Goal: Task Accomplishment & Management: Use online tool/utility

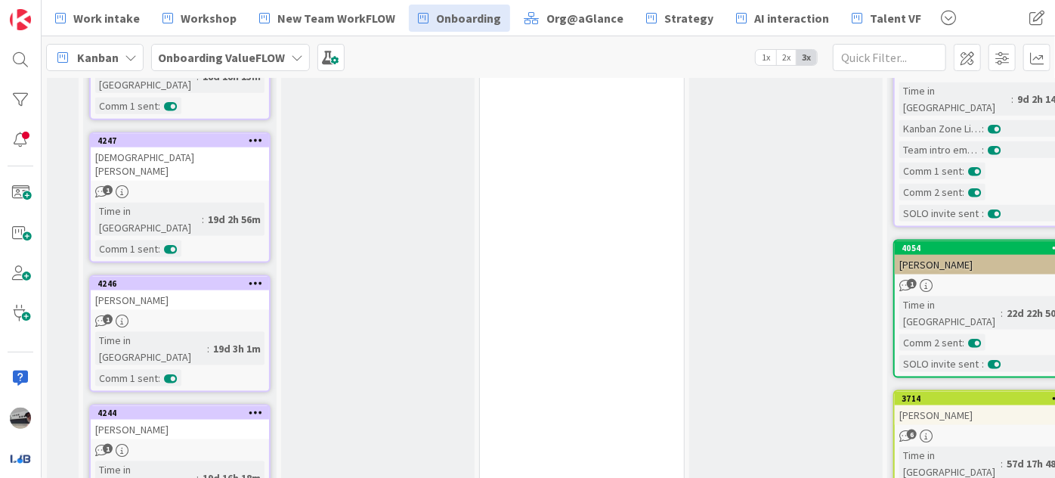
scroll to position [962, 0]
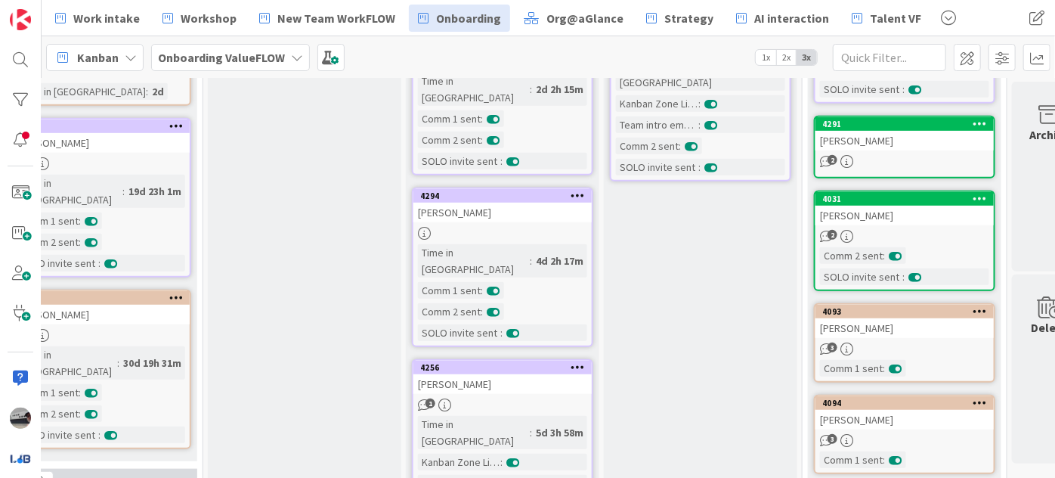
scroll to position [412, 528]
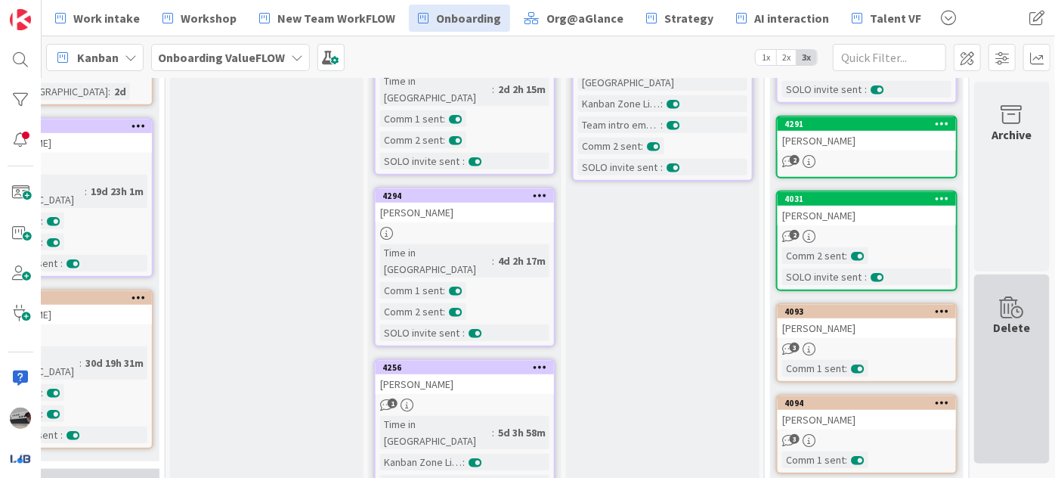
click at [983, 440] on div "Delete" at bounding box center [1012, 369] width 76 height 190
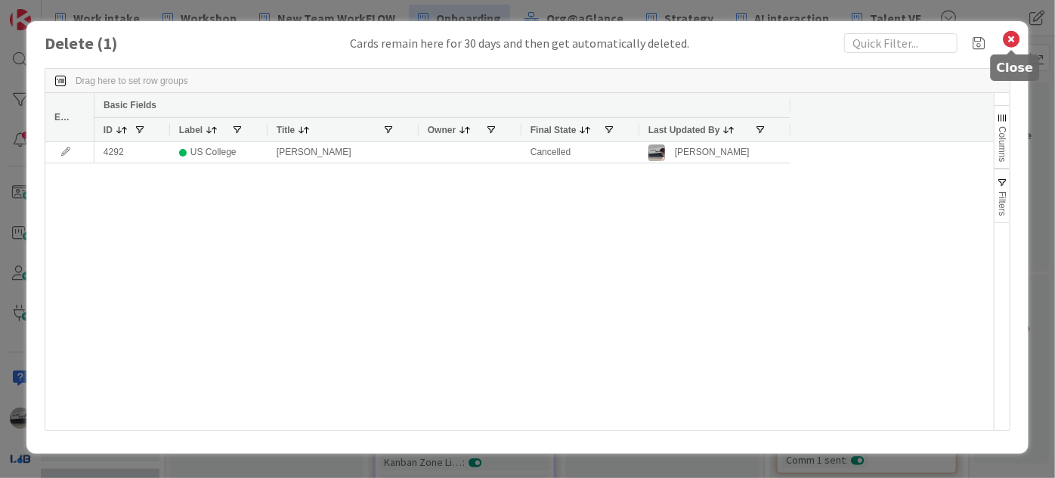
click at [1008, 36] on icon at bounding box center [1012, 39] width 20 height 21
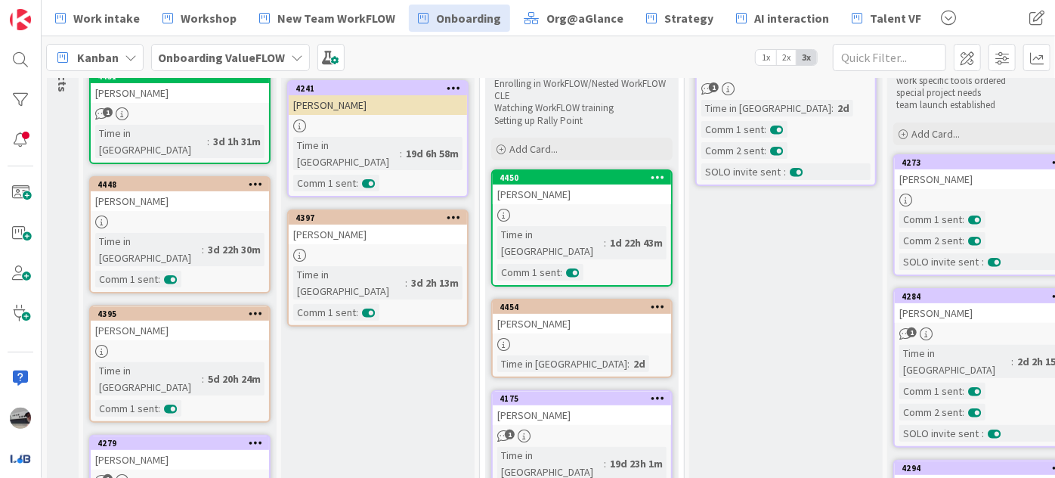
scroll to position [0, 0]
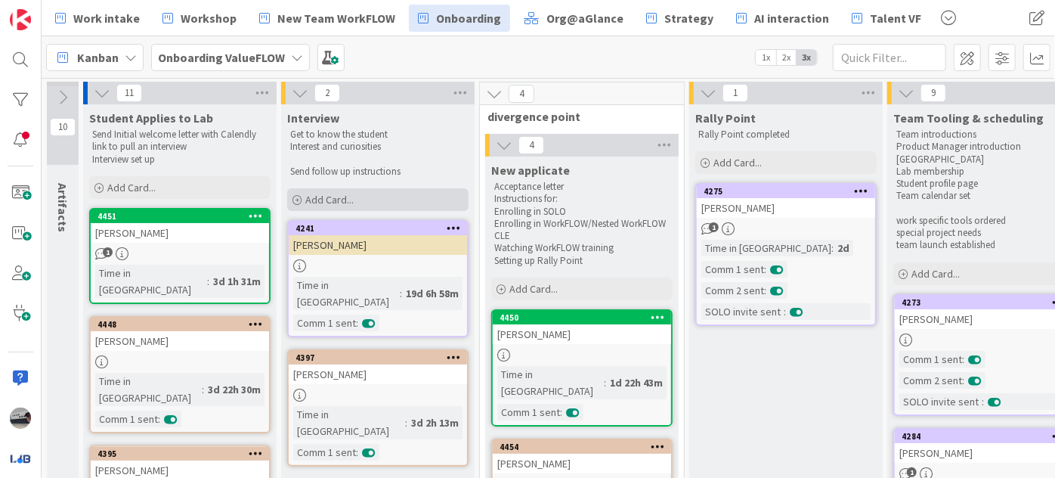
click at [387, 192] on div "Add Card..." at bounding box center [377, 199] width 181 height 23
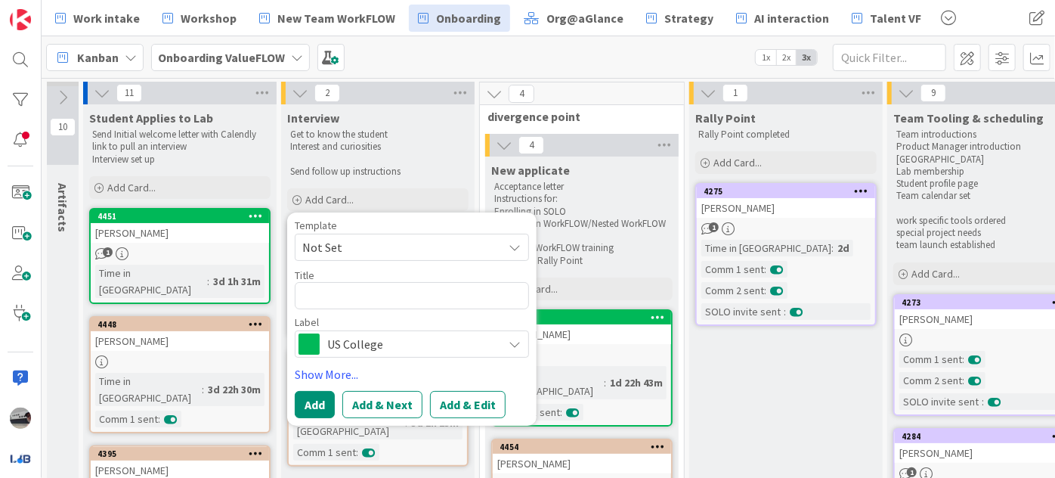
click at [414, 346] on span "US College" at bounding box center [411, 343] width 168 height 21
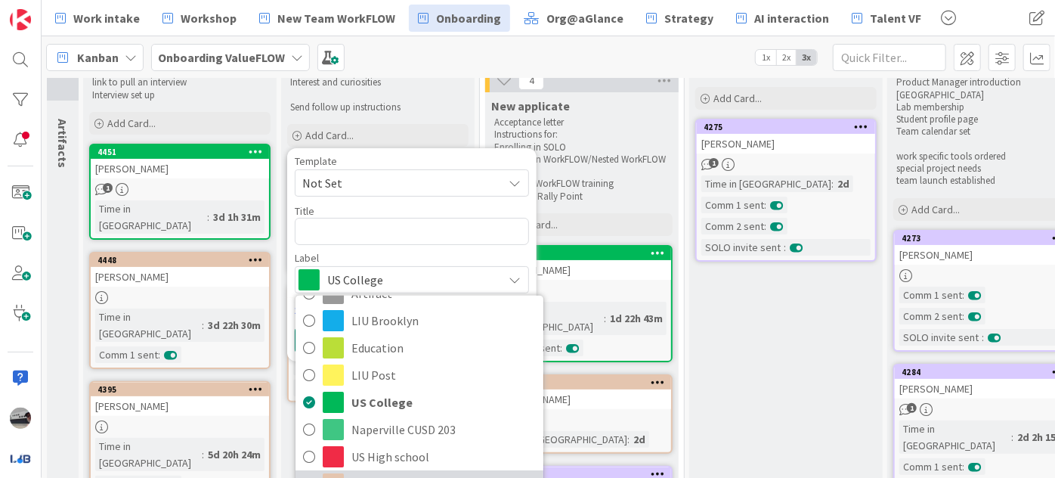
scroll to position [137, 0]
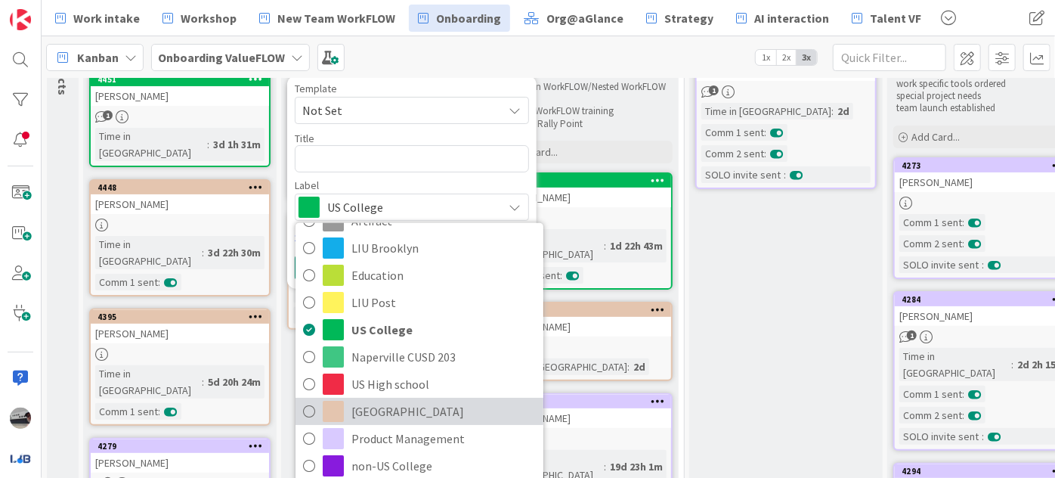
click at [439, 408] on span "[GEOGRAPHIC_DATA]" at bounding box center [444, 411] width 184 height 23
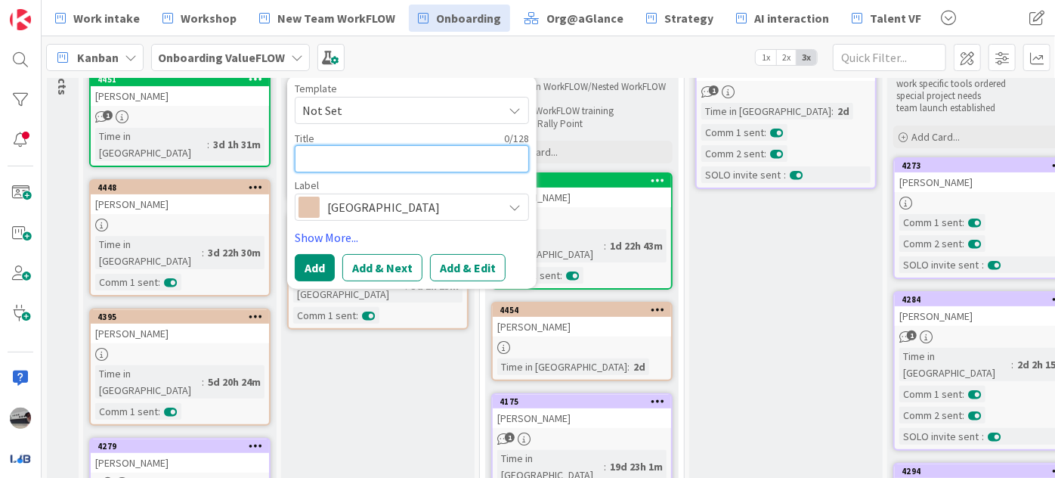
click at [401, 156] on textarea at bounding box center [412, 158] width 234 height 27
paste textarea "[PERSON_NAME] [EMAIL_ADDRESS][DOMAIN_NAME] IT/Technology,Finance,Marketing/Sale…"
type textarea "x"
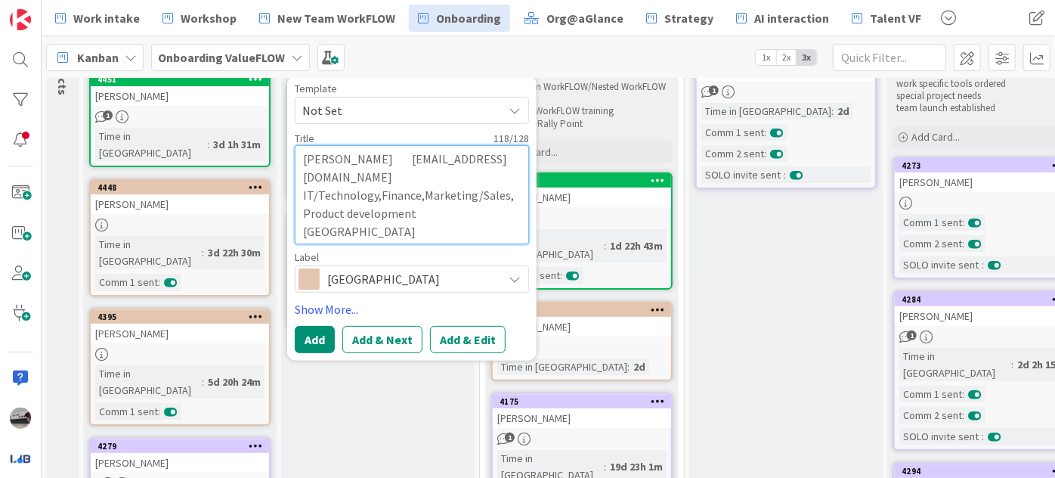
drag, startPoint x: 381, startPoint y: 233, endPoint x: 284, endPoint y: 181, distance: 109.9
type textarea "[PERSON_NAME] [EMAIL_ADDRESS][DOMAIN_NAME] IT/Technology,Finance,Marketing/Sale…"
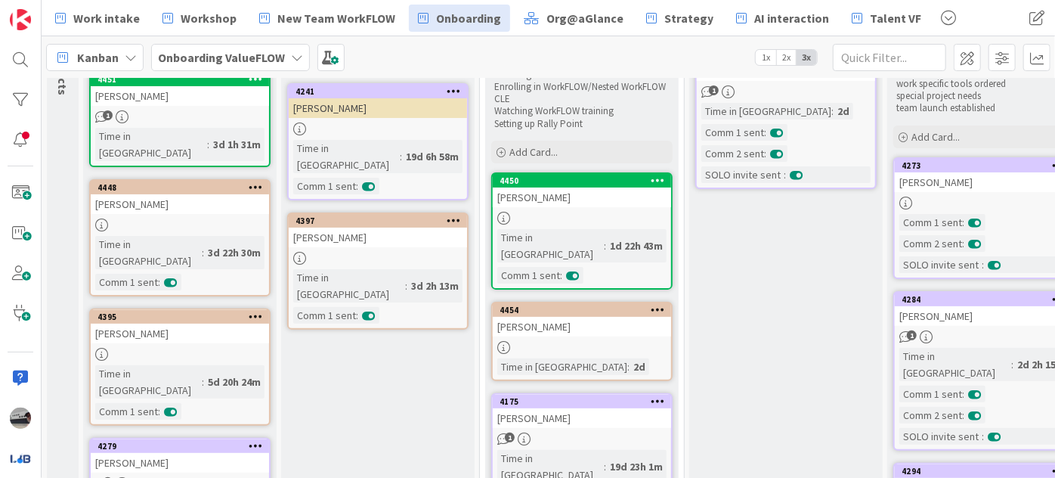
scroll to position [0, 0]
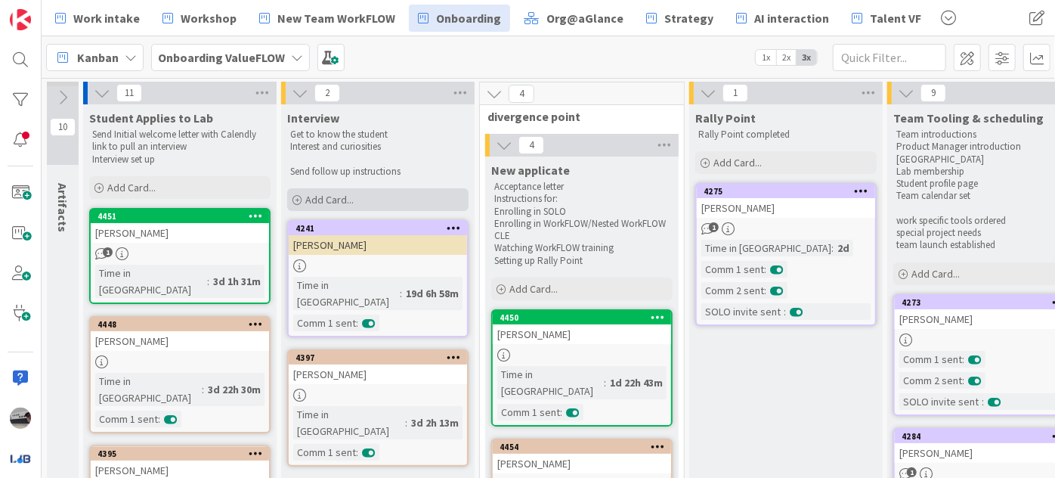
click at [376, 195] on div "Add Card..." at bounding box center [377, 199] width 181 height 23
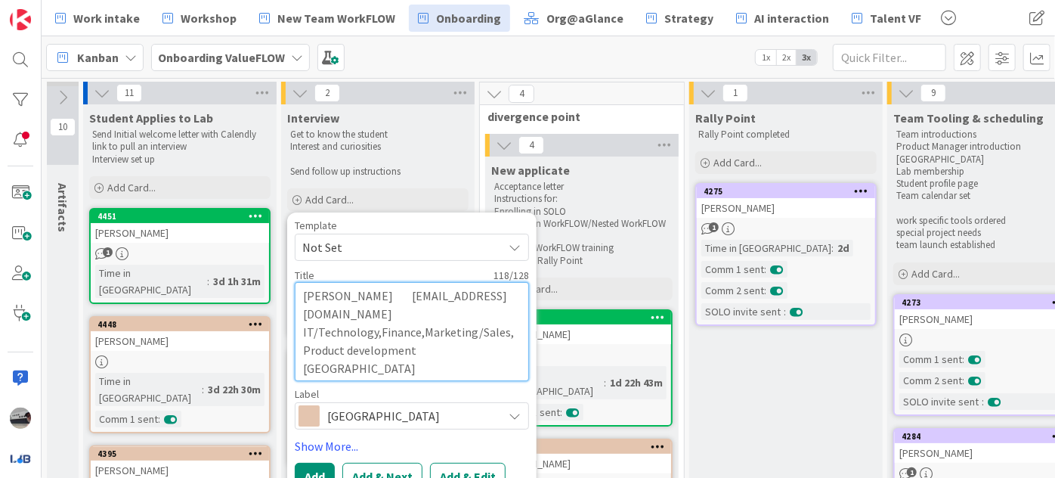
click at [357, 373] on textarea "[PERSON_NAME] [EMAIL_ADDRESS][DOMAIN_NAME] IT/Technology,Finance,Marketing/Sale…" at bounding box center [412, 331] width 234 height 99
drag, startPoint x: 363, startPoint y: 368, endPoint x: 296, endPoint y: 308, distance: 90.5
click at [296, 308] on textarea "[PERSON_NAME] [EMAIL_ADDRESS][DOMAIN_NAME] IT/Technology,Finance,Marketing/Sale…" at bounding box center [412, 331] width 234 height 99
type textarea "x"
type textarea "[PERSON_NAME]"
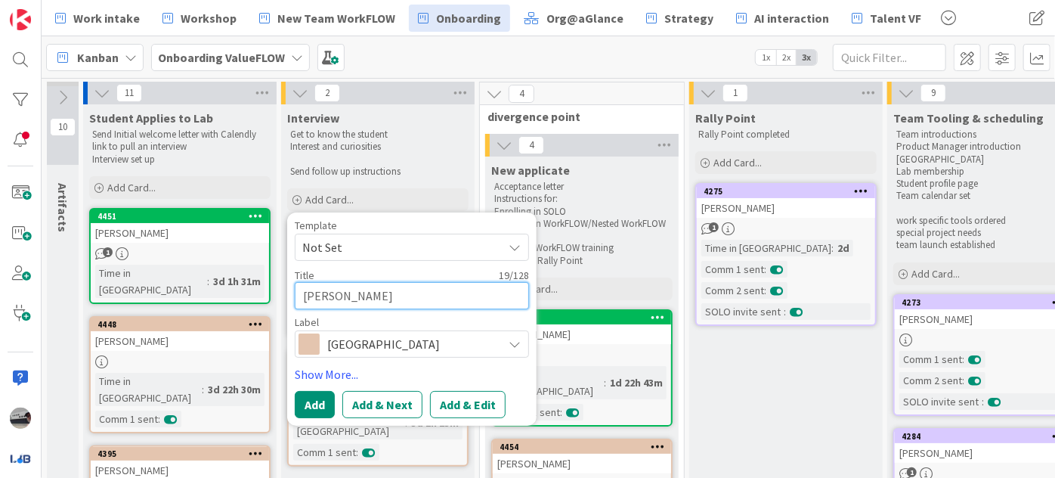
type textarea "x"
type textarea "[PERSON_NAME]"
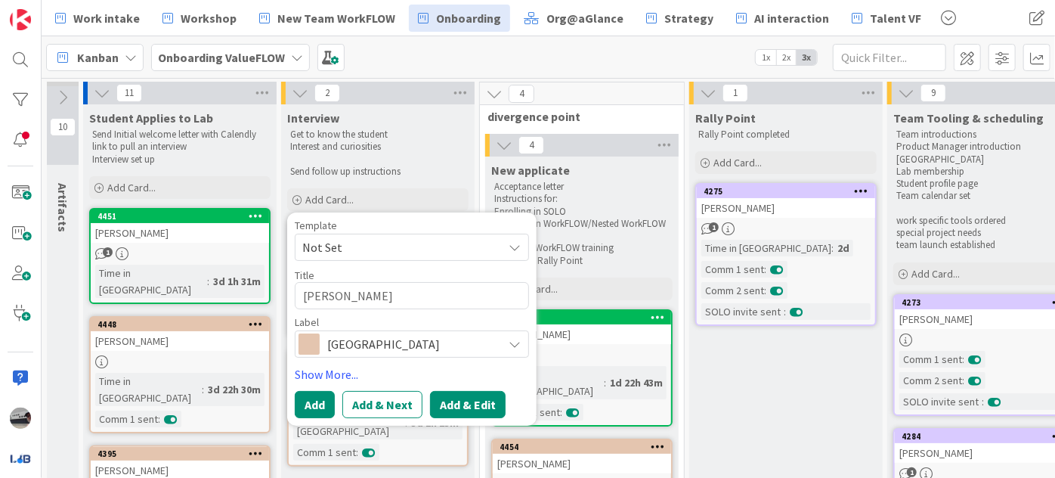
click at [447, 408] on button "Add & Edit" at bounding box center [468, 404] width 76 height 27
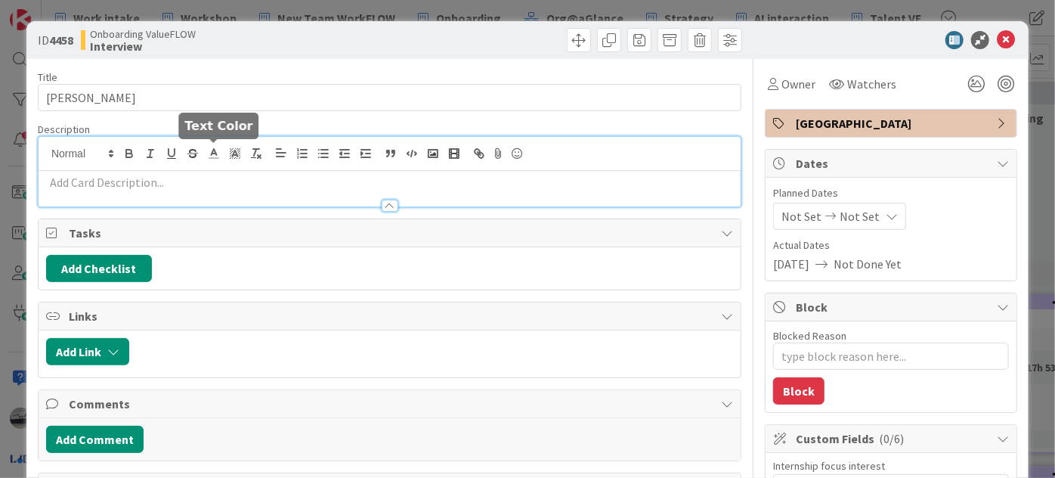
click at [209, 156] on div at bounding box center [390, 172] width 702 height 70
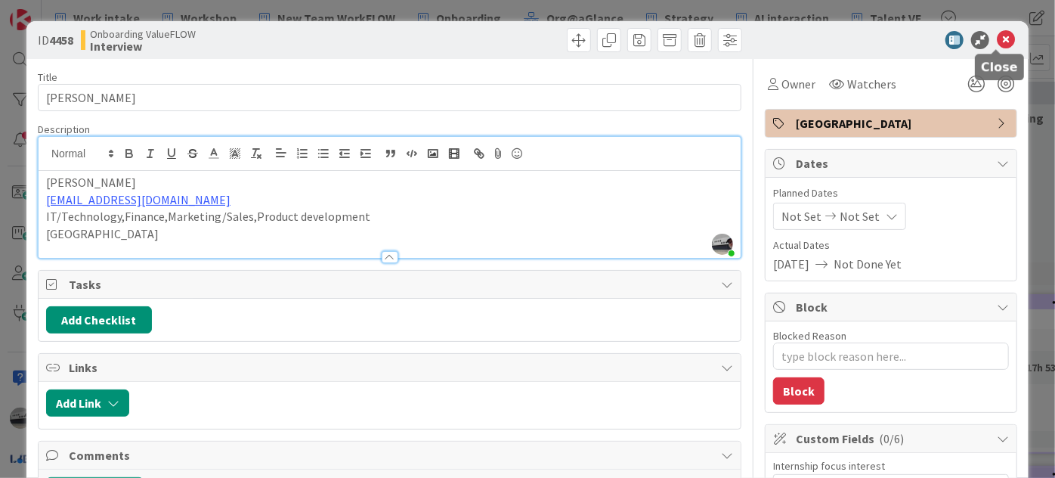
click at [997, 39] on icon at bounding box center [1006, 40] width 18 height 18
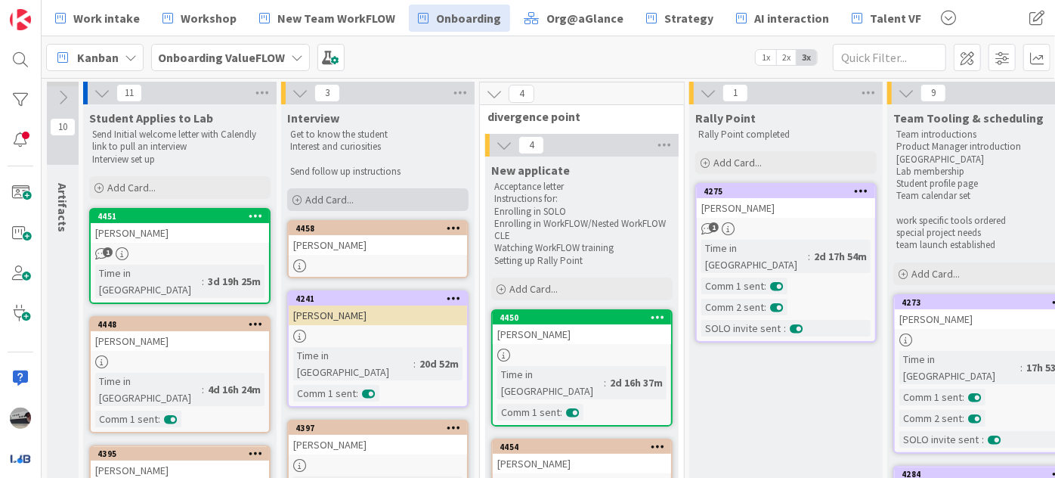
click at [375, 193] on div "Add Card..." at bounding box center [377, 199] width 181 height 23
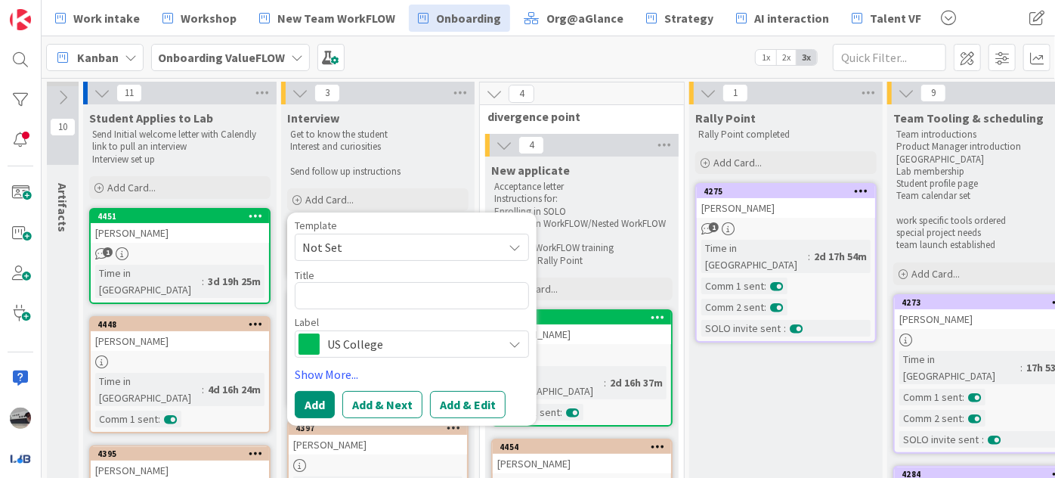
click at [401, 355] on div "US College" at bounding box center [412, 343] width 234 height 27
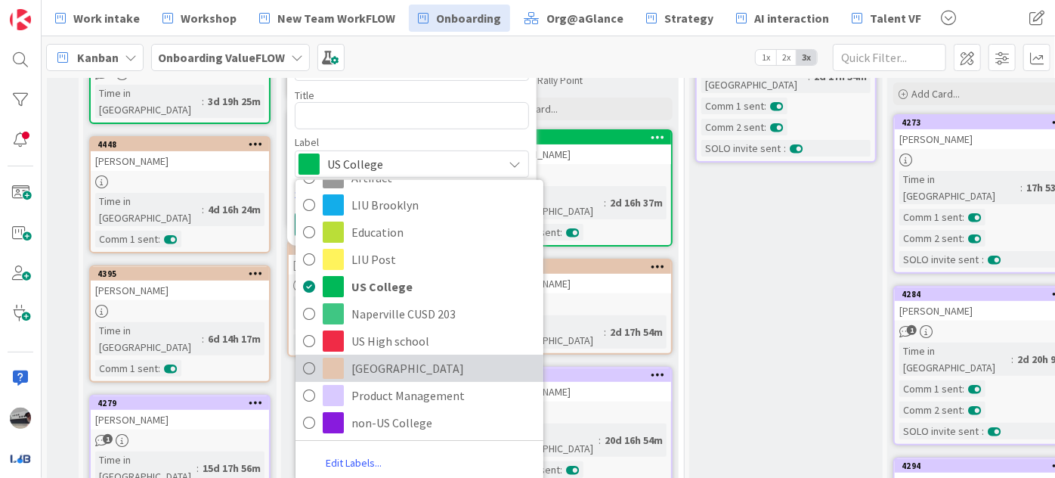
scroll to position [206, 0]
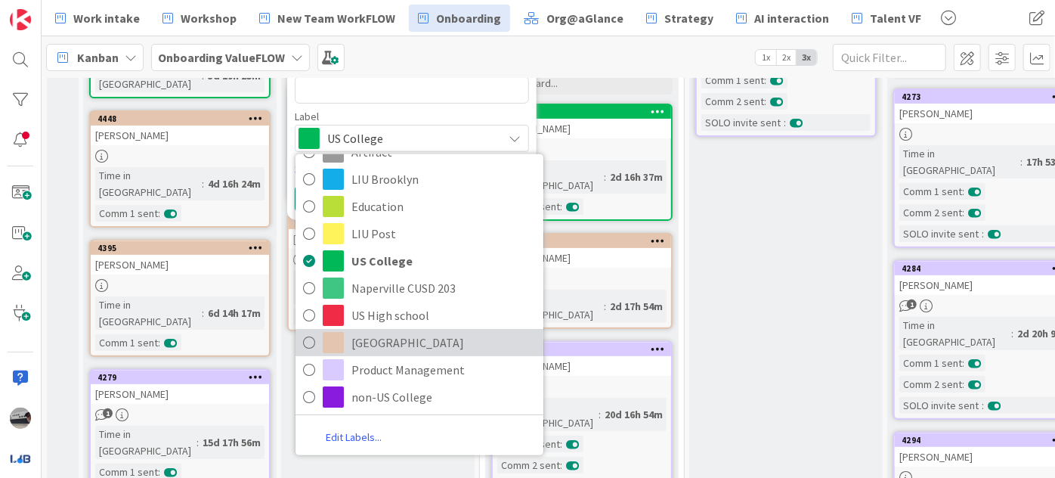
click at [405, 346] on span "[GEOGRAPHIC_DATA]" at bounding box center [444, 342] width 184 height 23
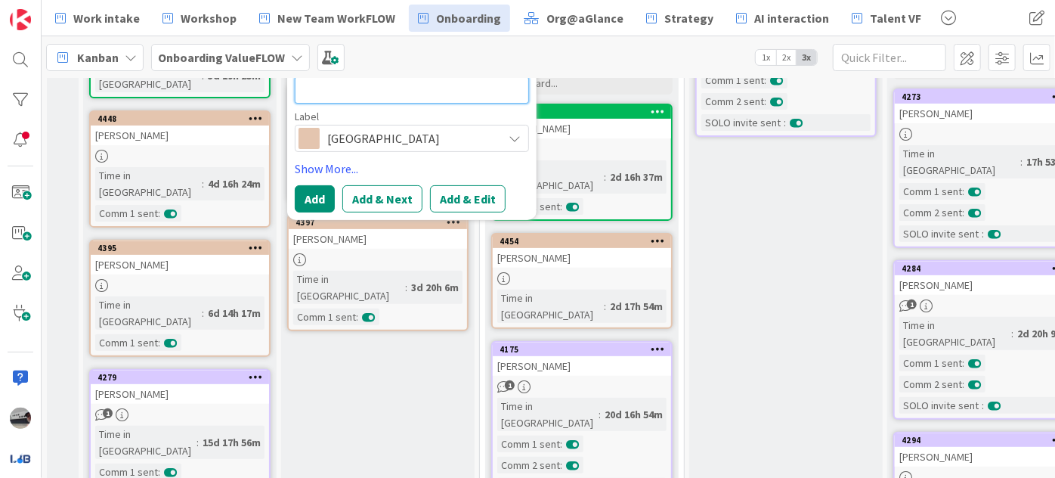
click at [351, 82] on textarea at bounding box center [412, 89] width 234 height 27
paste textarea "[PERSON_NAME] Student [GEOGRAPHIC_DATA] [EMAIL_ADDRESS][DOMAIN_NAME] Re: Open t…"
type textarea "x"
type textarea "[PERSON_NAME] Student [GEOGRAPHIC_DATA] [EMAIL_ADDRESS][DOMAIN_NAME] Re: Open t…"
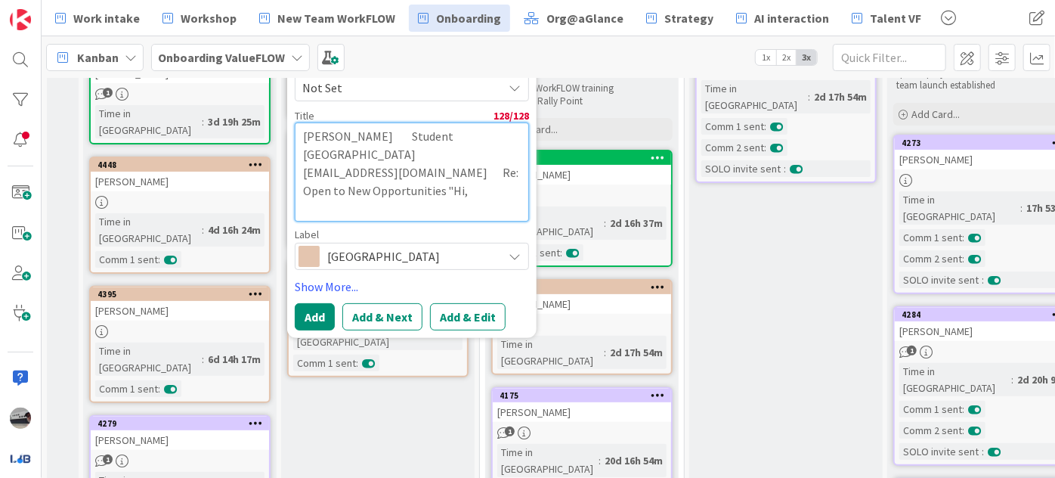
scroll to position [137, 0]
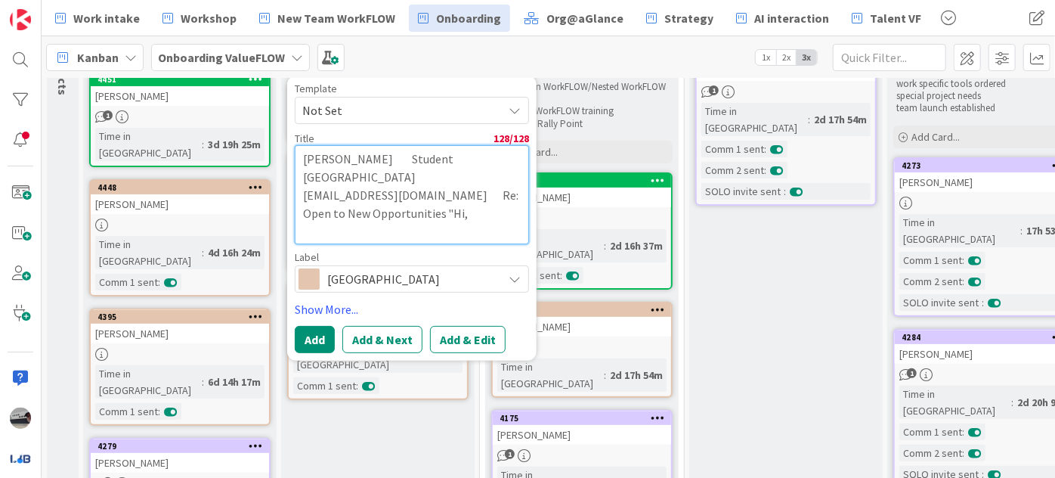
drag, startPoint x: 458, startPoint y: 163, endPoint x: 422, endPoint y: 154, distance: 37.4
click at [422, 154] on textarea "[PERSON_NAME] Student [GEOGRAPHIC_DATA] [EMAIL_ADDRESS][DOMAIN_NAME] Re: Open t…" at bounding box center [412, 194] width 234 height 99
type textarea "x"
type textarea "[PERSON_NAME] Student"
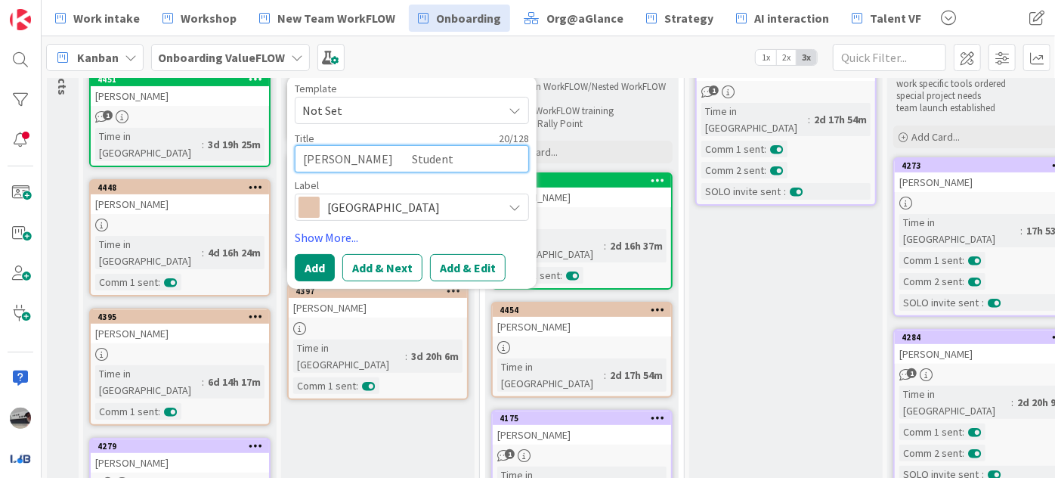
type textarea "x"
type textarea "[PERSON_NAME]"
type textarea "x"
type textarea "[PERSON_NAME] [PERSON_NAME]"
type textarea "x"
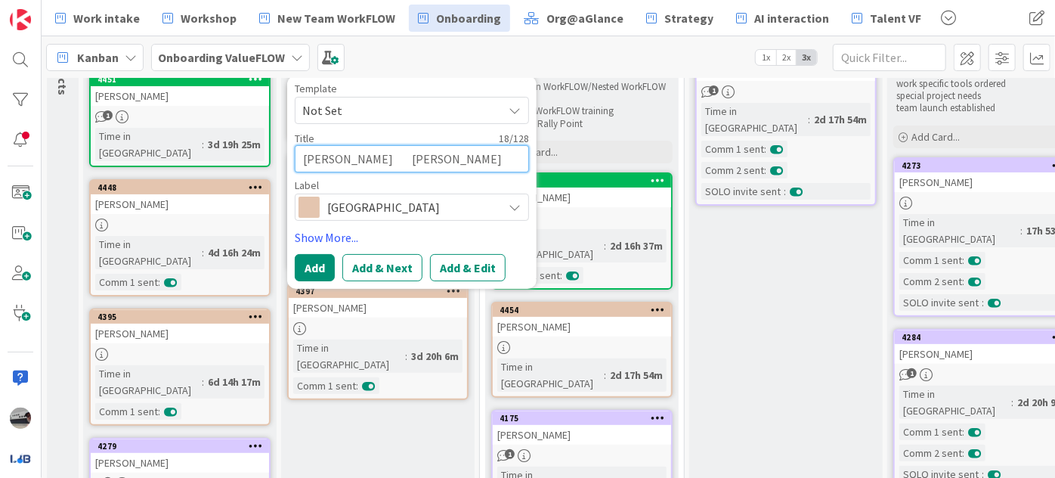
type textarea "[PERSON_NAME]"
type textarea "x"
type textarea "[PERSON_NAME]"
type textarea "x"
type textarea "[PERSON_NAME] St"
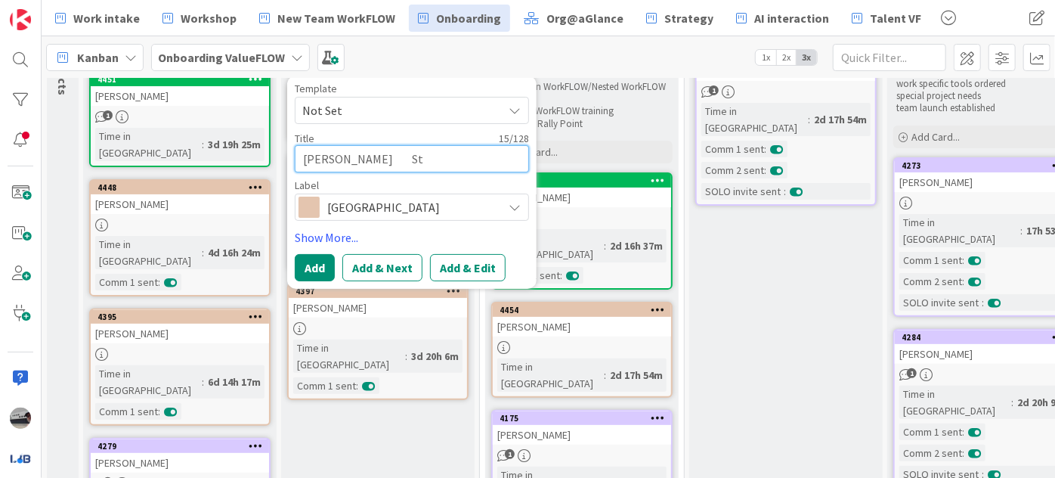
type textarea "x"
type textarea "[PERSON_NAME]"
type textarea "x"
type textarea "[PERSON_NAME]"
type textarea "x"
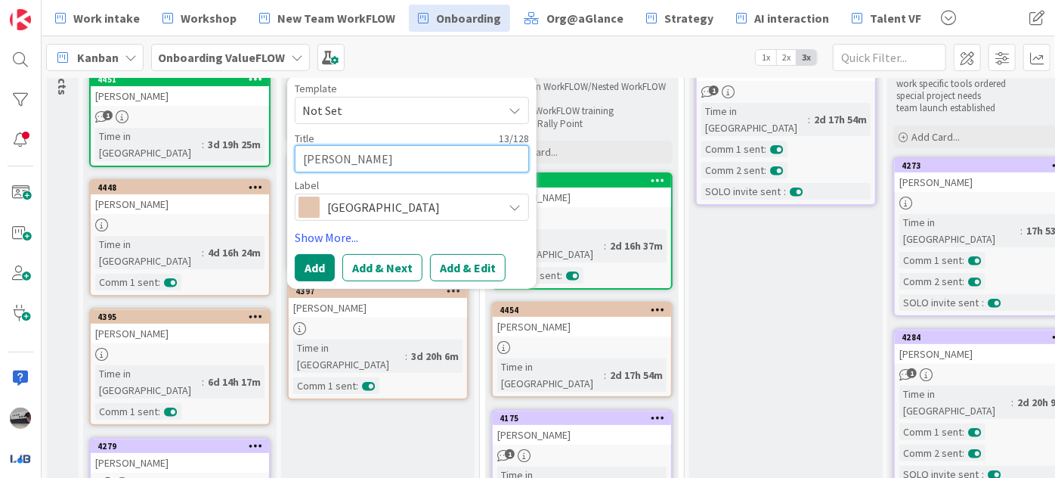
type textarea "[PERSON_NAME]"
type textarea "x"
type textarea "[PERSON_NAME]"
type textarea "x"
type textarea "[PERSON_NAME]"
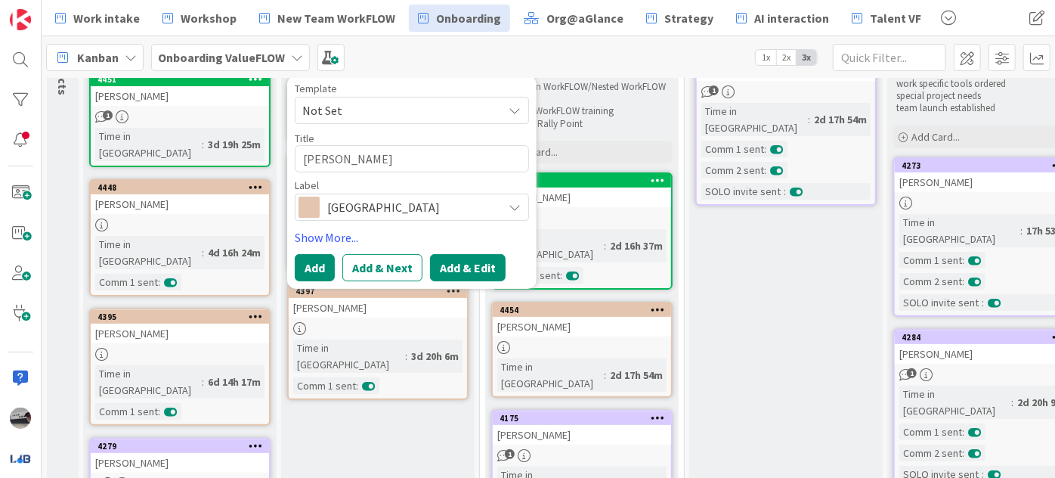
click at [488, 265] on button "Add & Edit" at bounding box center [468, 267] width 76 height 27
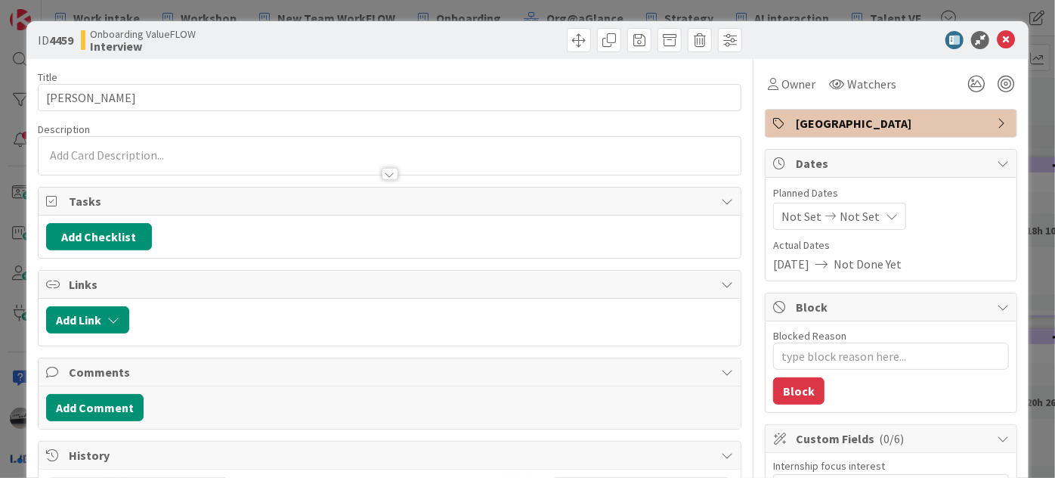
click at [259, 154] on div at bounding box center [390, 156] width 702 height 38
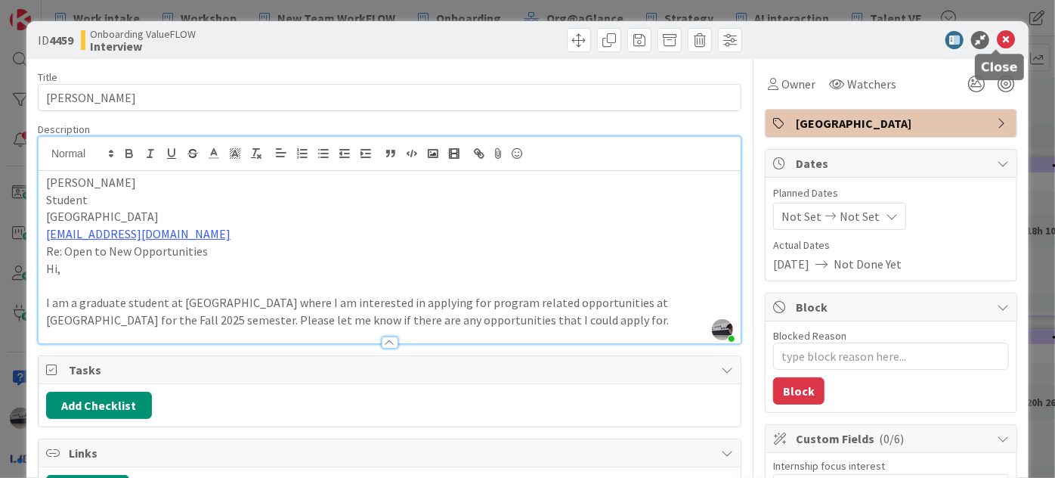
click at [998, 38] on icon at bounding box center [1006, 40] width 18 height 18
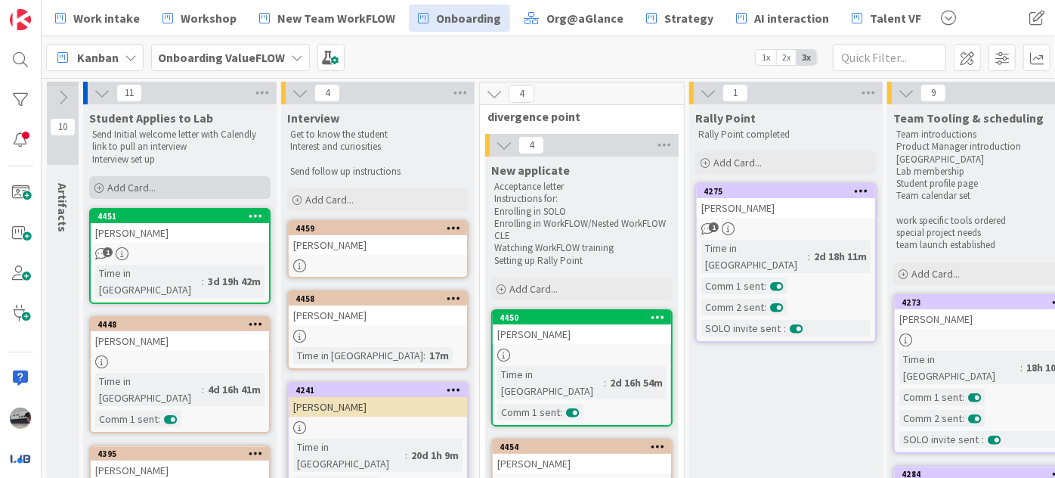
click at [212, 183] on div "Add Card..." at bounding box center [179, 187] width 181 height 23
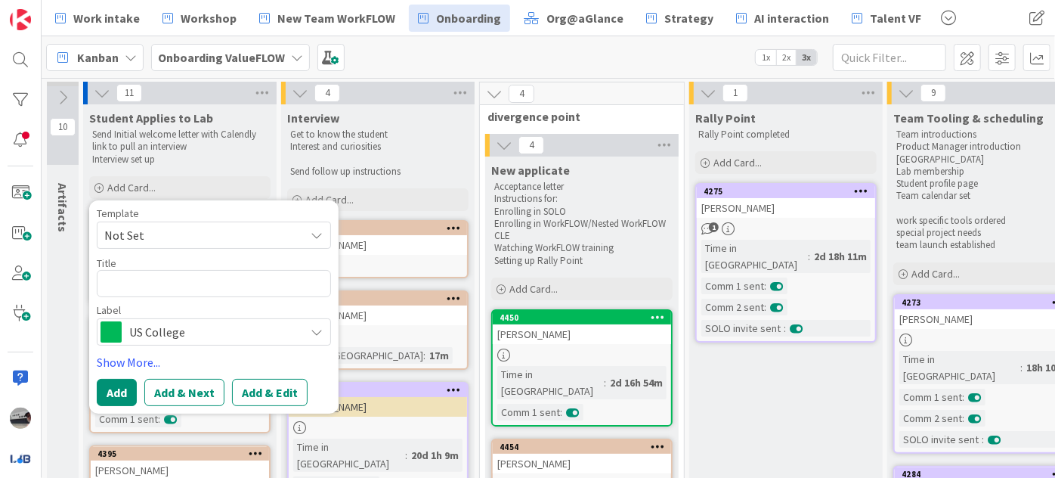
click at [203, 339] on span "US College" at bounding box center [213, 331] width 168 height 21
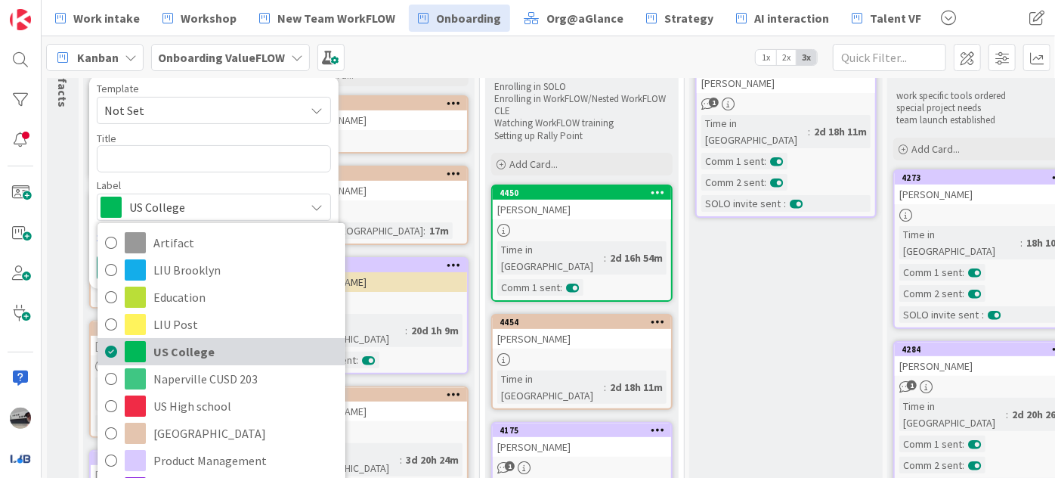
scroll to position [137, 0]
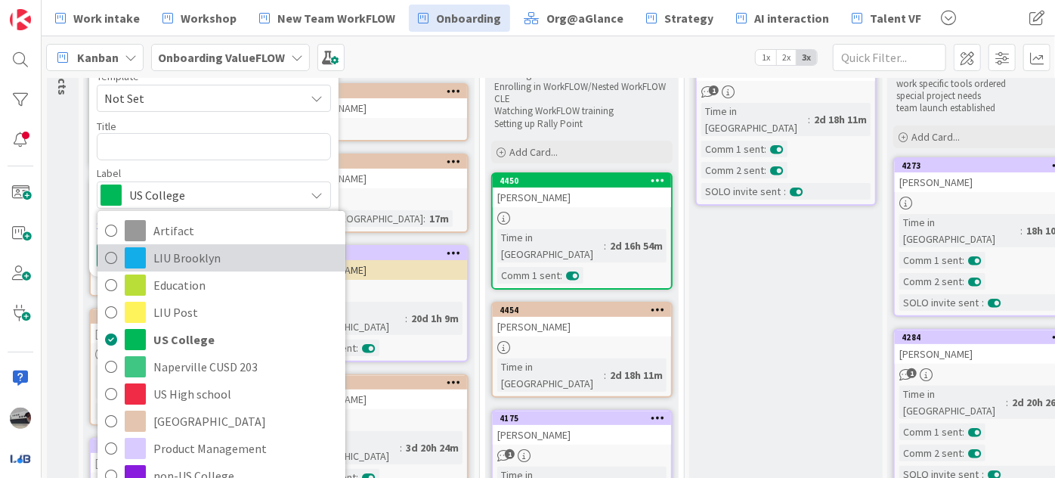
click at [249, 263] on span "LIU Brooklyn" at bounding box center [245, 257] width 184 height 23
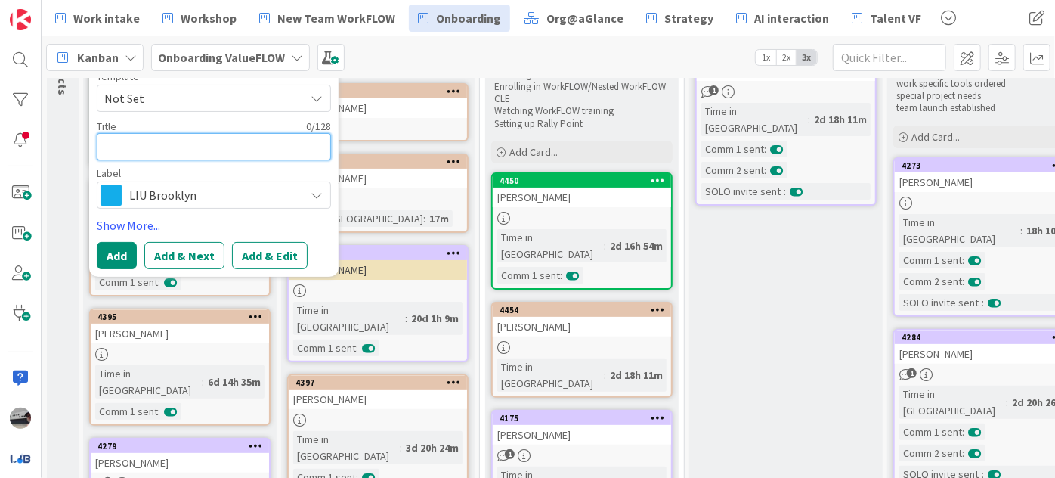
click at [169, 145] on textarea at bounding box center [214, 146] width 234 height 27
paste textarea "[PERSON_NAME] Student [GEOGRAPHIC_DATA] [EMAIL_ADDRESS][DOMAIN_NAME] Data Analy…"
type textarea "x"
type textarea "[PERSON_NAME] Student [GEOGRAPHIC_DATA] [EMAIL_ADDRESS][DOMAIN_NAME] Data Analy…"
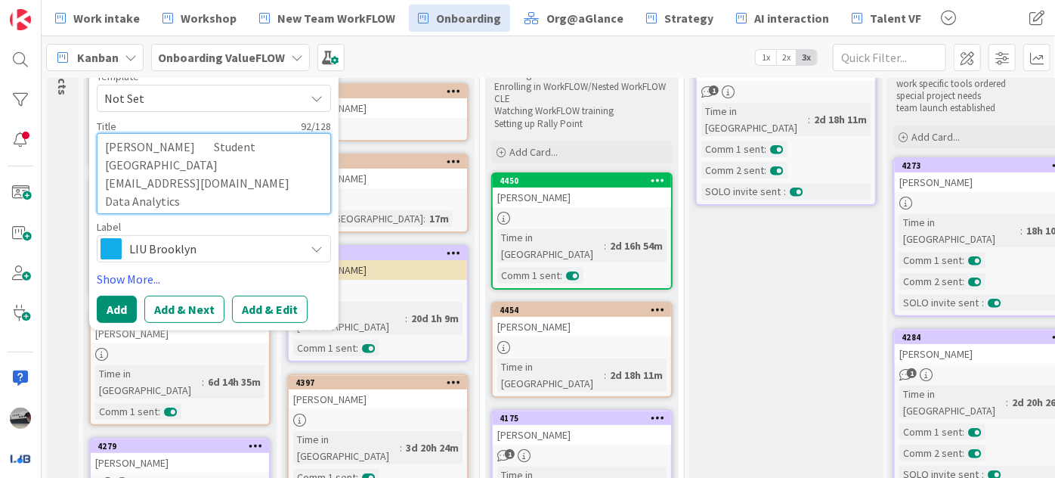
drag, startPoint x: 184, startPoint y: 205, endPoint x: 176, endPoint y: 144, distance: 60.9
click at [176, 144] on textarea "[PERSON_NAME] Student [GEOGRAPHIC_DATA] [EMAIL_ADDRESS][DOMAIN_NAME] Data Analy…" at bounding box center [214, 173] width 234 height 81
type textarea "x"
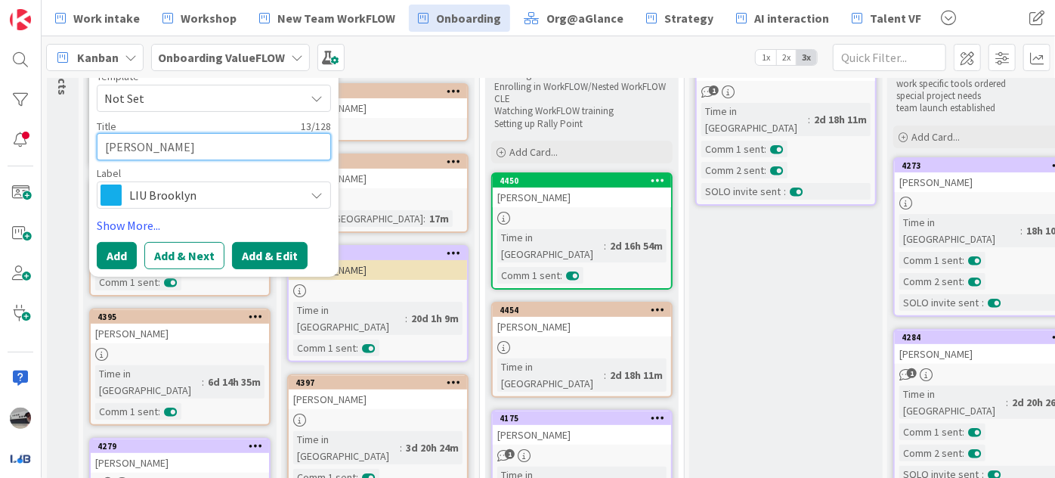
type textarea "[PERSON_NAME]"
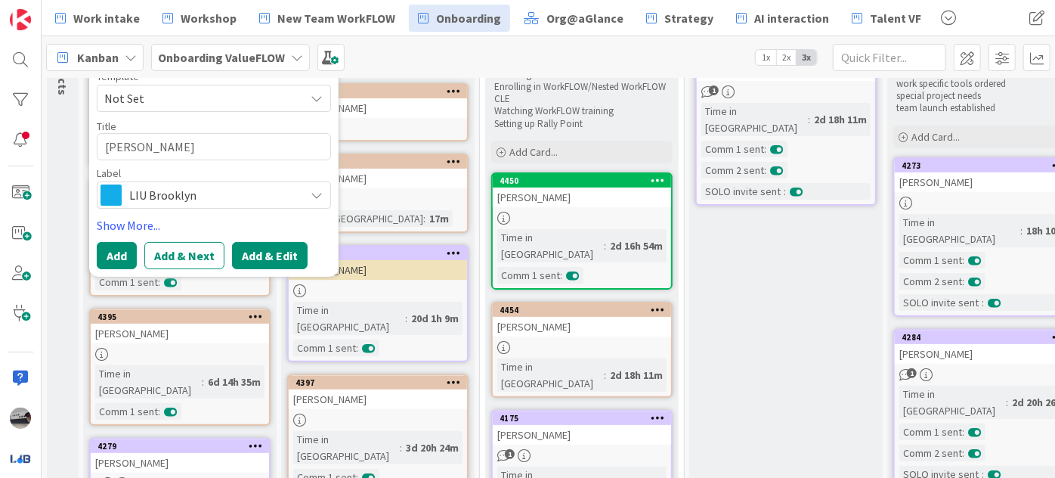
click at [280, 252] on button "Add & Edit" at bounding box center [270, 255] width 76 height 27
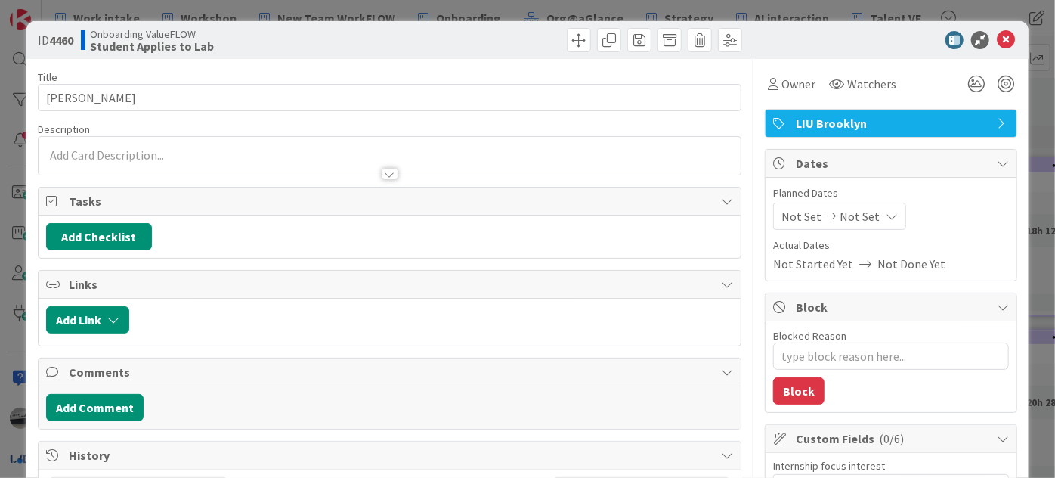
click at [382, 174] on div at bounding box center [390, 174] width 17 height 12
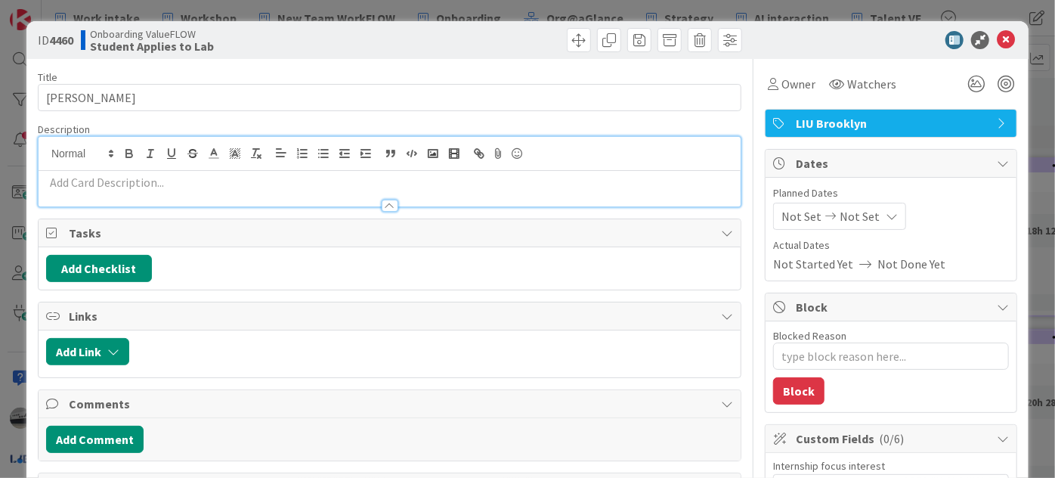
click at [203, 180] on p at bounding box center [389, 182] width 687 height 17
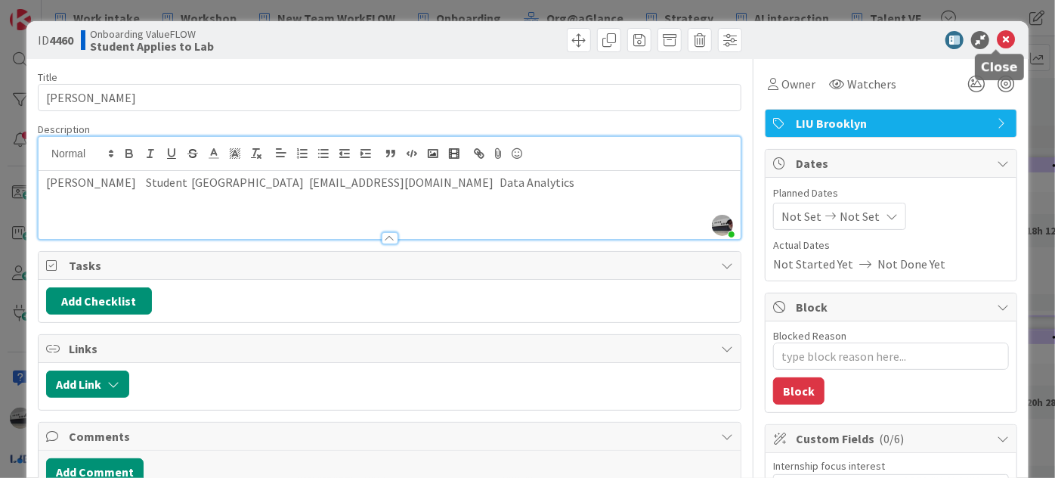
click at [997, 39] on icon at bounding box center [1006, 40] width 18 height 18
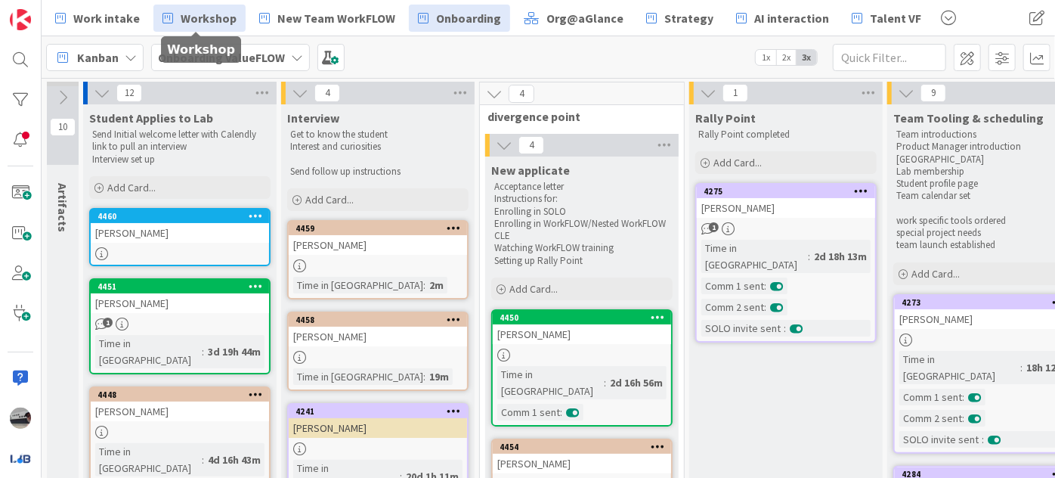
click at [209, 14] on span "Workshop" at bounding box center [209, 18] width 56 height 18
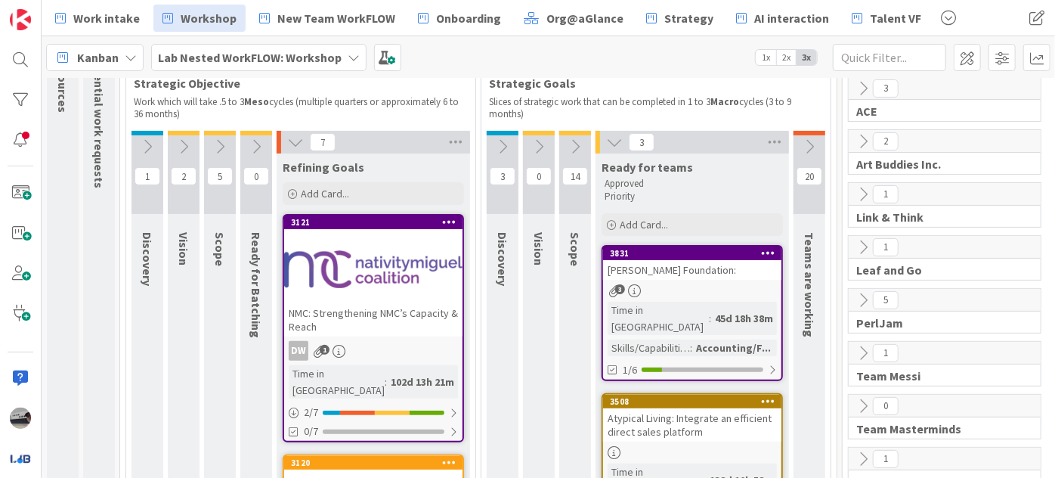
scroll to position [137, 0]
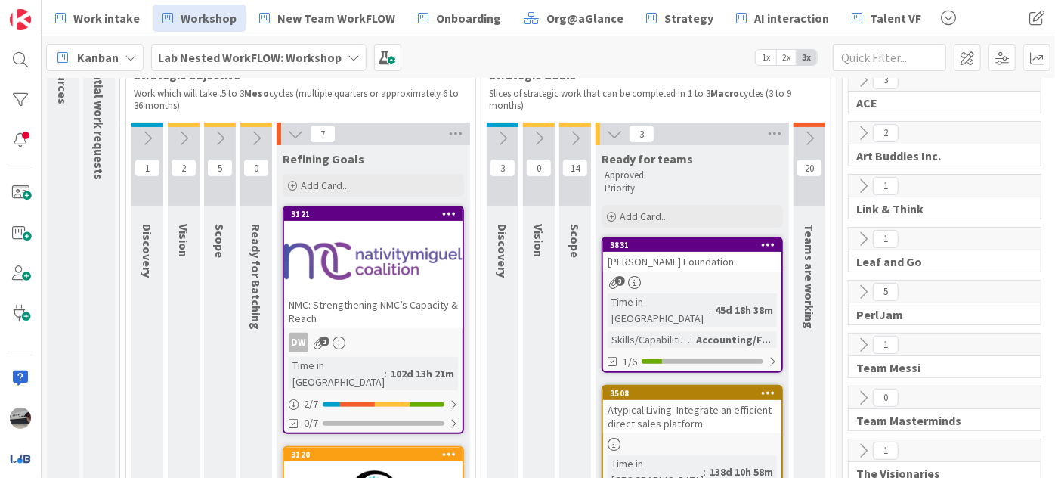
click at [806, 137] on icon at bounding box center [809, 138] width 17 height 17
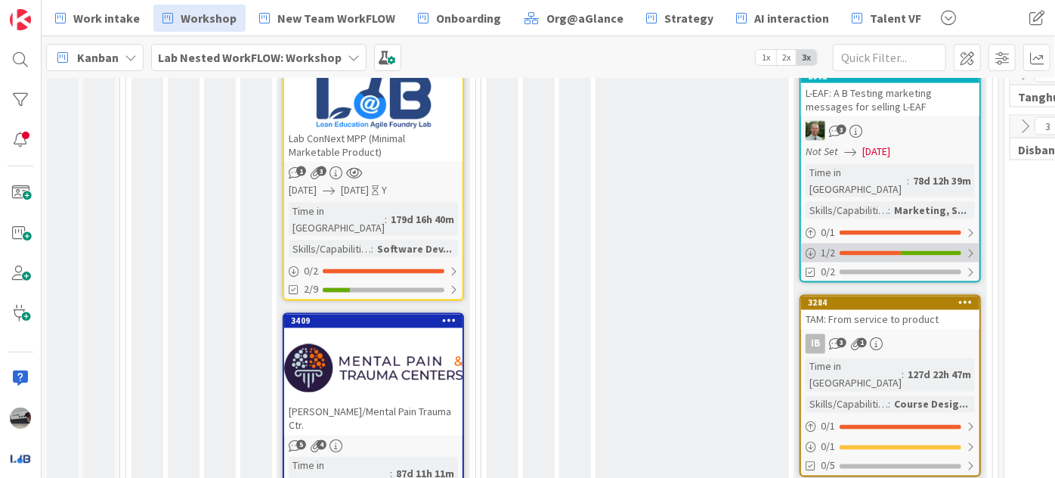
scroll to position [1237, 0]
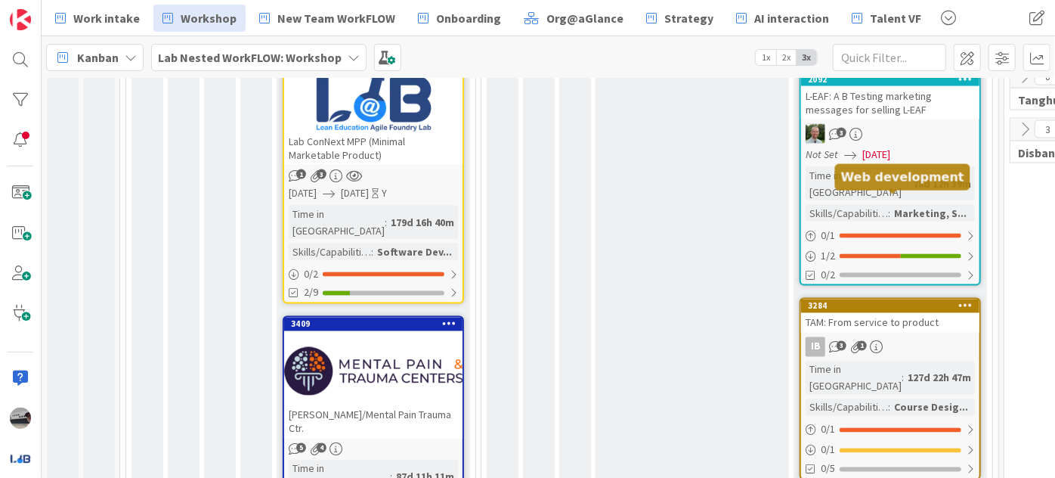
click at [869, 313] on div "TAM: From service to product" at bounding box center [890, 323] width 178 height 20
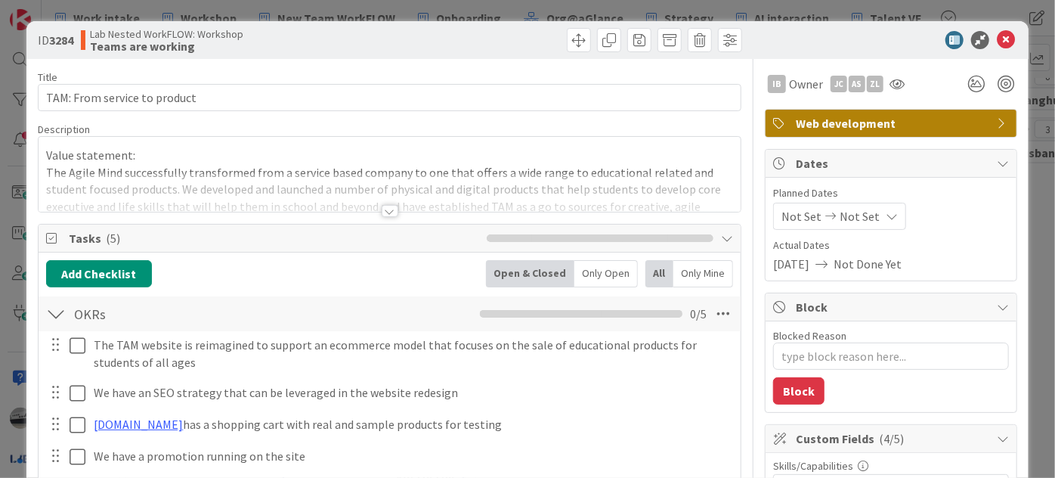
type textarea "x"
click at [387, 210] on div at bounding box center [390, 211] width 17 height 12
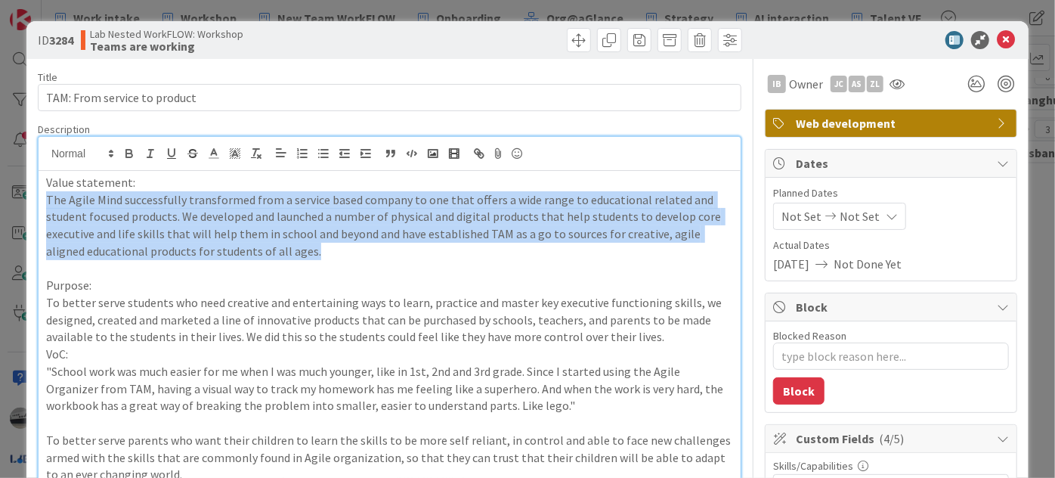
drag, startPoint x: 287, startPoint y: 258, endPoint x: 40, endPoint y: 206, distance: 252.6
click at [40, 206] on div "Value statement: The Agile Mind successfully transformed from a service based c…" at bounding box center [390, 378] width 702 height 414
copy p "The Agile Mind successfully transformed from a service based company to one tha…"
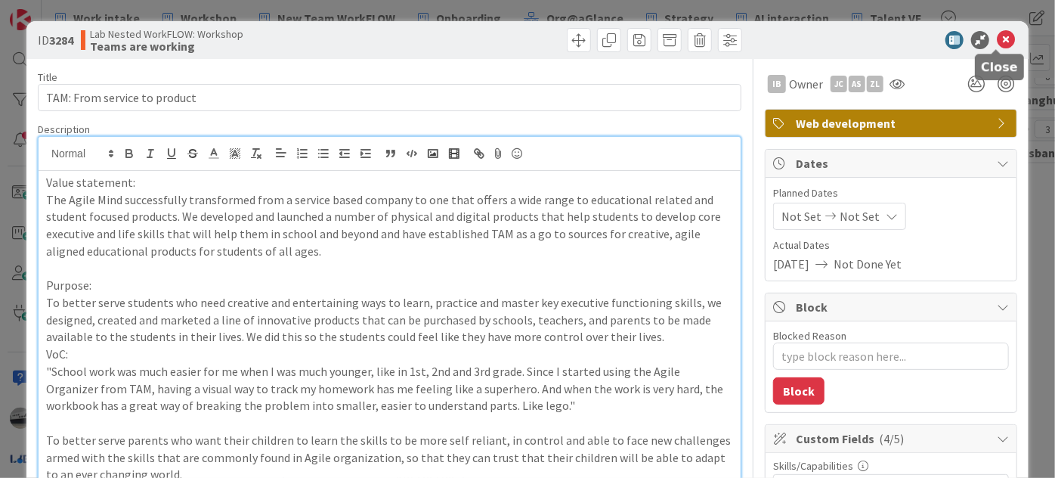
click at [997, 39] on icon at bounding box center [1006, 40] width 18 height 18
